Goal: Task Accomplishment & Management: Manage account settings

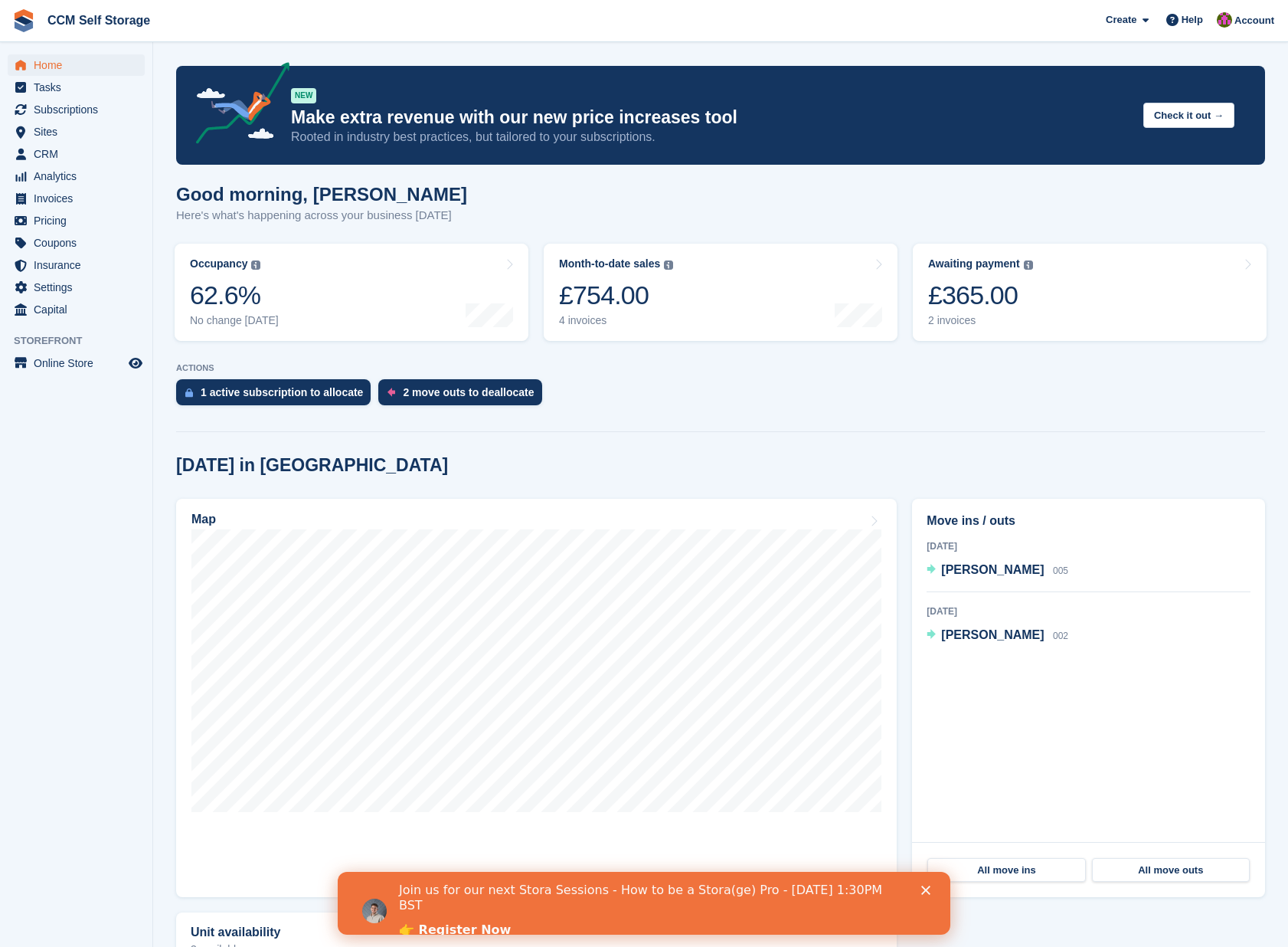
click at [925, 889] on polygon "Close" at bounding box center [925, 890] width 9 height 9
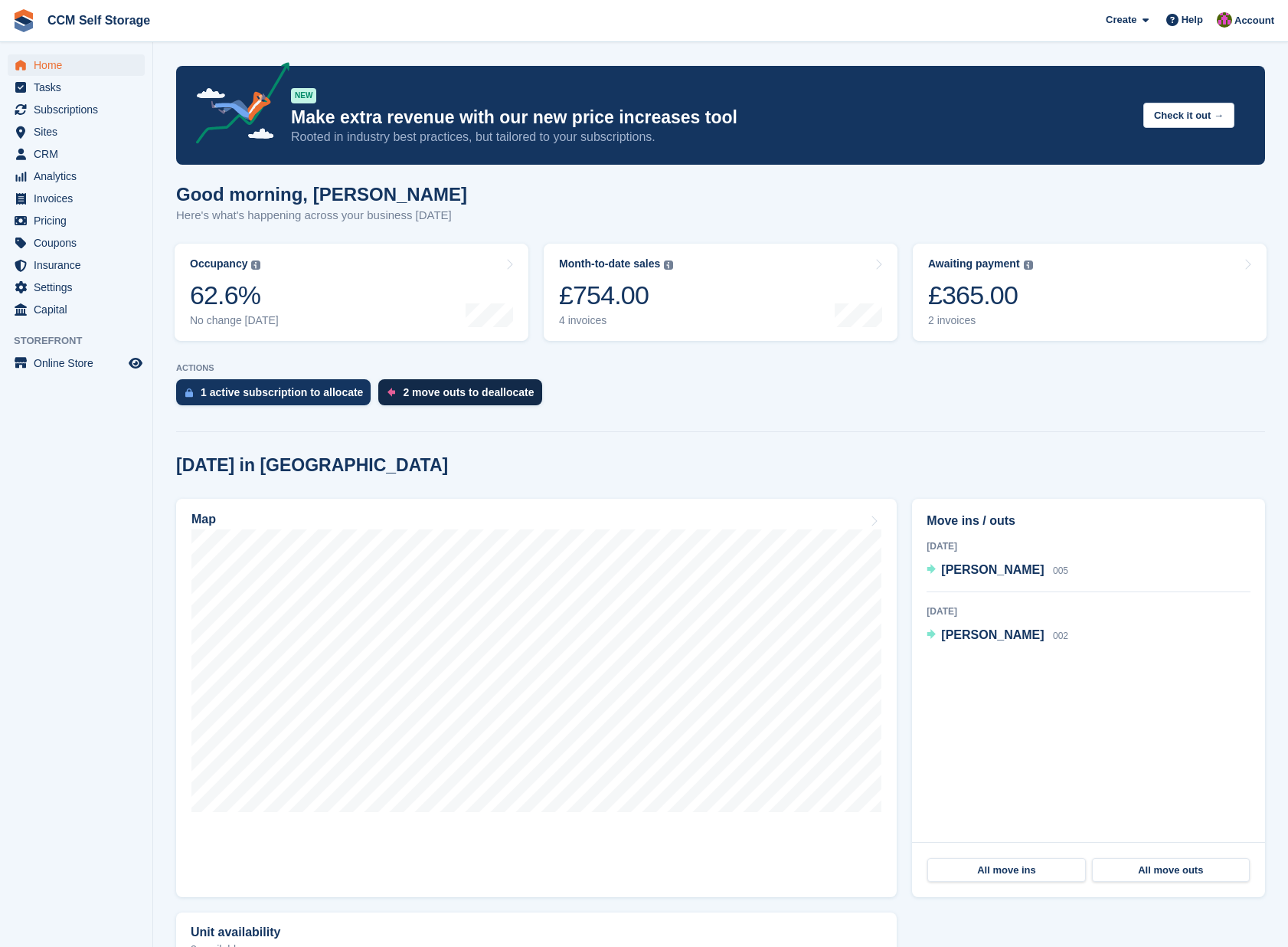
click at [475, 395] on div "2 move outs to deallocate" at bounding box center [468, 391] width 131 height 12
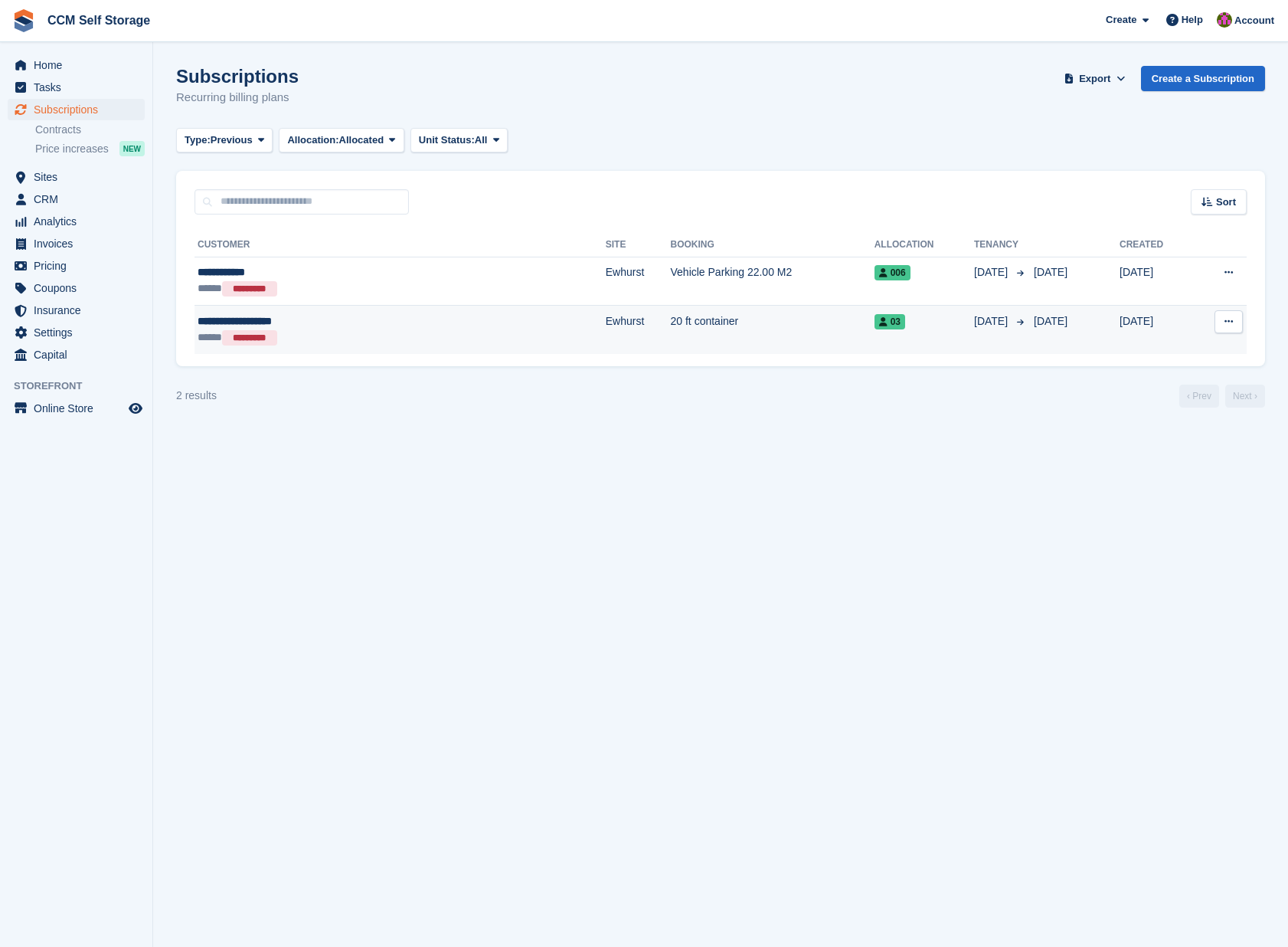
click at [1232, 322] on icon at bounding box center [1228, 321] width 8 height 10
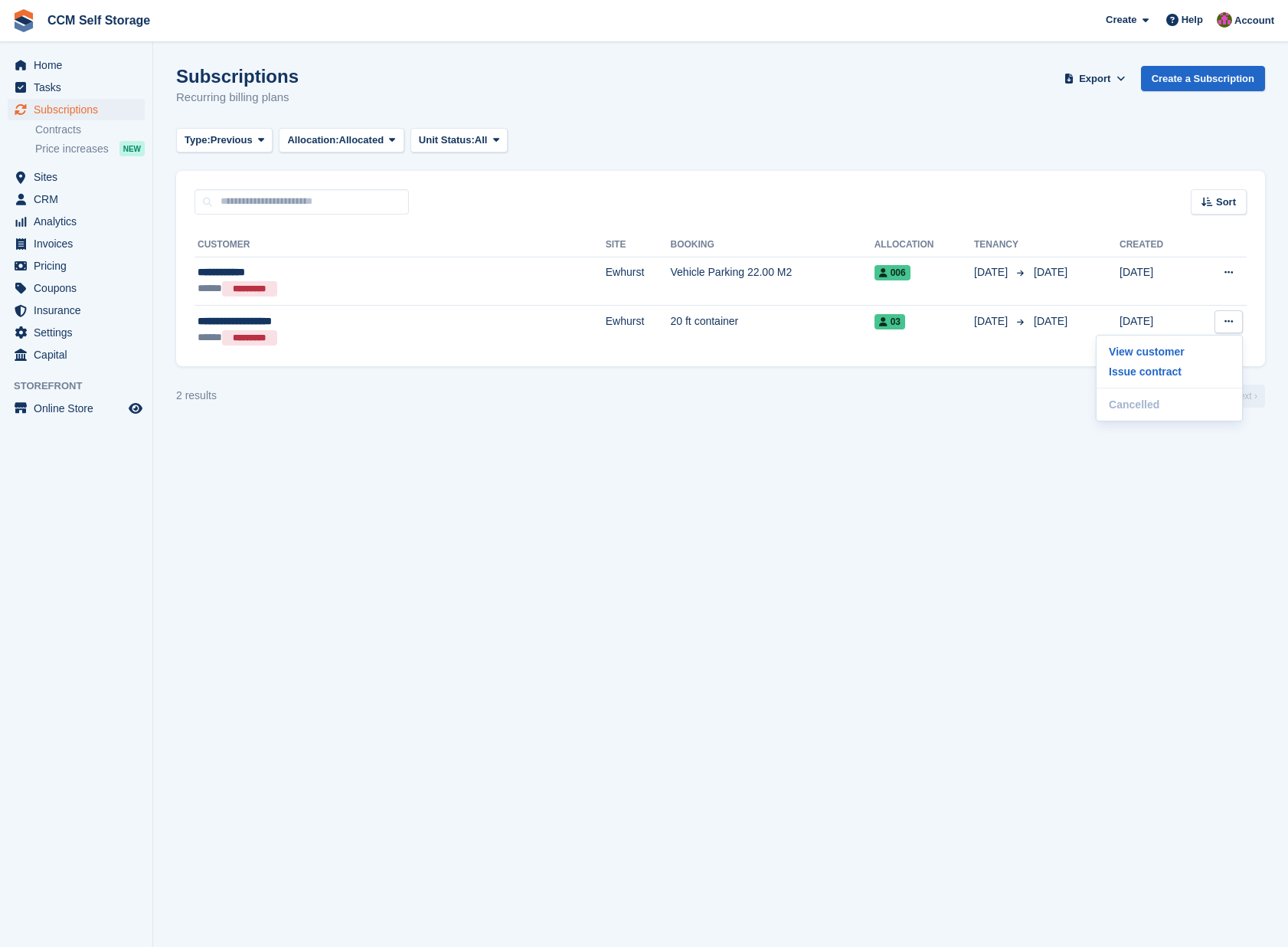
click at [879, 414] on section "Subscriptions Recurring billing plans Export Export Subscriptions Export a CSV …" at bounding box center [720, 473] width 1134 height 947
